Goal: Transaction & Acquisition: Purchase product/service

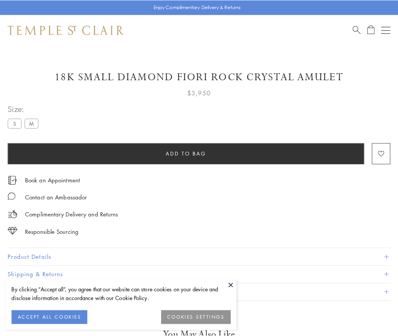
scroll to position [45, 0]
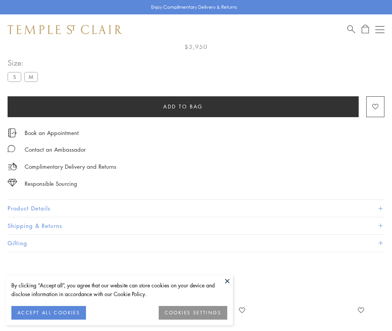
click at [183, 106] on span "Add to bag" at bounding box center [183, 106] width 40 height 8
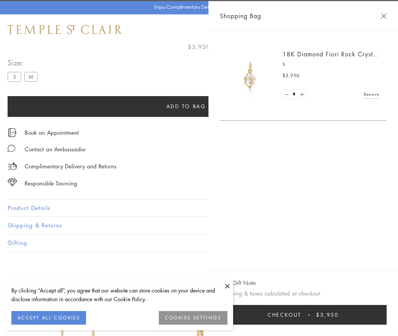
click at [327, 315] on button "Checkout $3,950" at bounding box center [303, 315] width 167 height 20
